Goal: Task Accomplishment & Management: Use online tool/utility

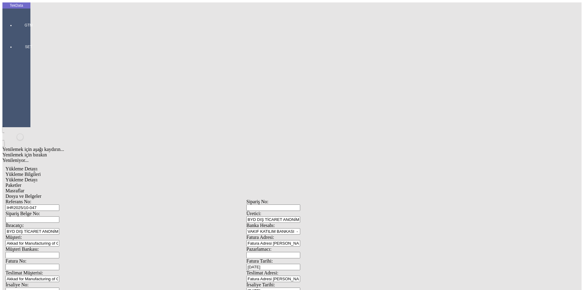
drag, startPoint x: 97, startPoint y: 91, endPoint x: 25, endPoint y: 91, distance: 71.8
type input "27319"
drag, startPoint x: 367, startPoint y: 115, endPoint x: 261, endPoint y: 120, distance: 105.7
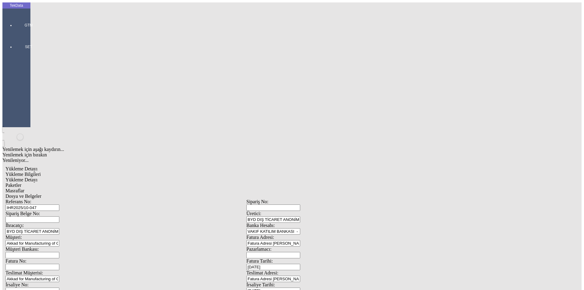
type input "27319"
drag, startPoint x: 124, startPoint y: 131, endPoint x: 23, endPoint y: 127, distance: 100.5
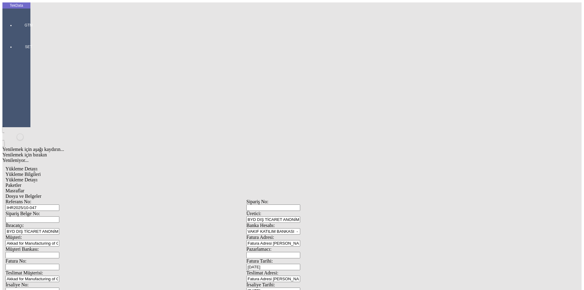
drag, startPoint x: 98, startPoint y: 127, endPoint x: 24, endPoint y: 127, distance: 74.2
type input "27319"
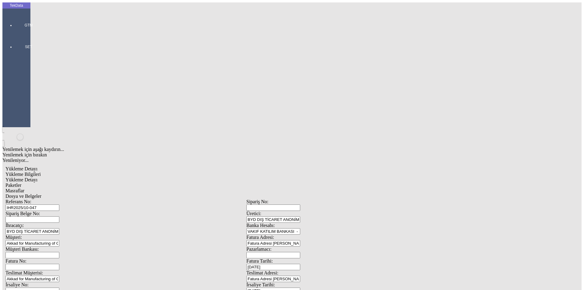
click at [135, 183] on div "Paketler" at bounding box center [246, 185] width 482 height 5
click at [24, 188] on span "Masraflar" at bounding box center [14, 190] width 19 height 5
click at [21, 183] on span "Paketler" at bounding box center [13, 185] width 16 height 5
drag, startPoint x: 346, startPoint y: 67, endPoint x: 299, endPoint y: 67, distance: 46.9
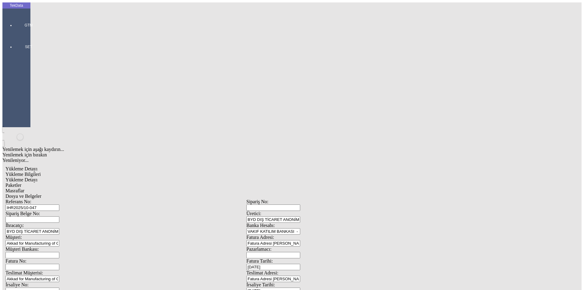
type input "26"
click at [172, 188] on div "Masraflar" at bounding box center [246, 190] width 482 height 5
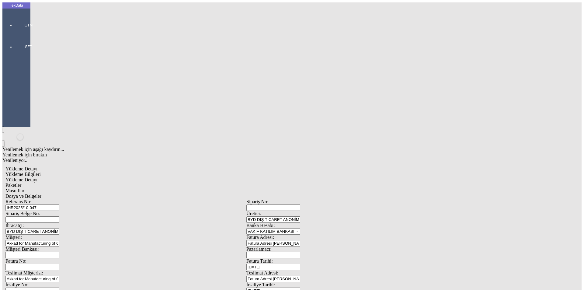
click at [41, 194] on span "Dosya ve Belgeler" at bounding box center [23, 196] width 36 height 5
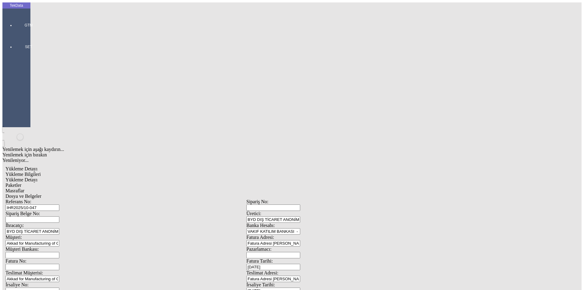
click at [41, 194] on span "Dosya ve Belgeler" at bounding box center [23, 196] width 36 height 5
